Goal: Task Accomplishment & Management: Manage account settings

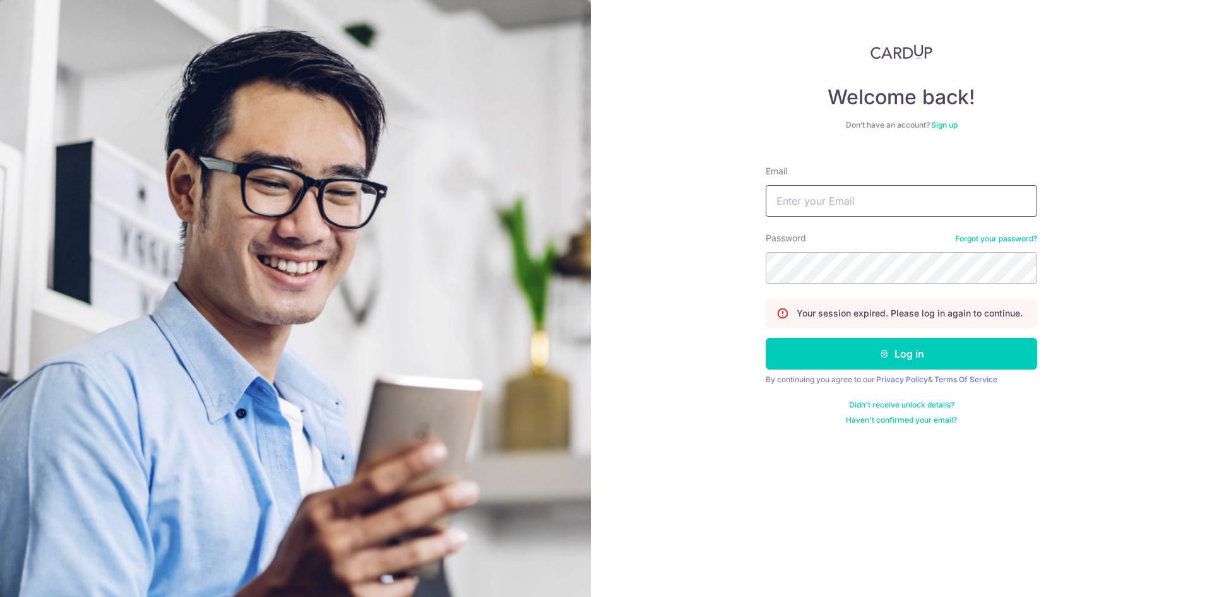
click at [798, 202] on input "Email" at bounding box center [901, 201] width 271 height 32
type input "[EMAIL_ADDRESS][DOMAIN_NAME]"
click at [766, 338] on button "Log in" at bounding box center [901, 354] width 271 height 32
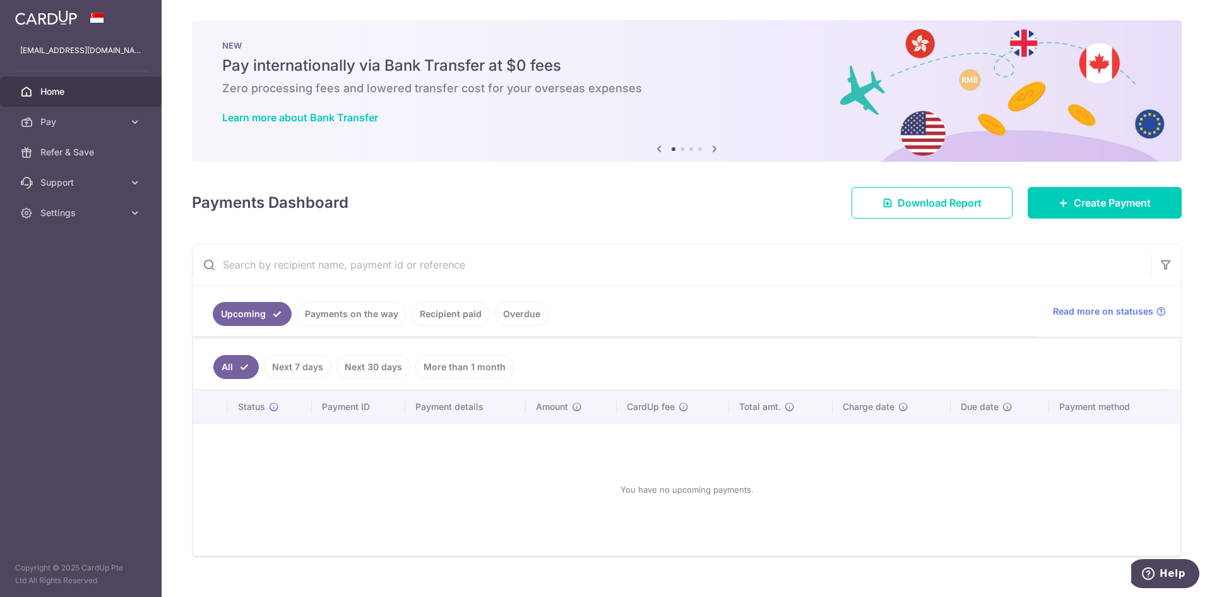
click at [514, 321] on link "Overdue" at bounding box center [522, 314] width 54 height 24
